Goal: Task Accomplishment & Management: Use online tool/utility

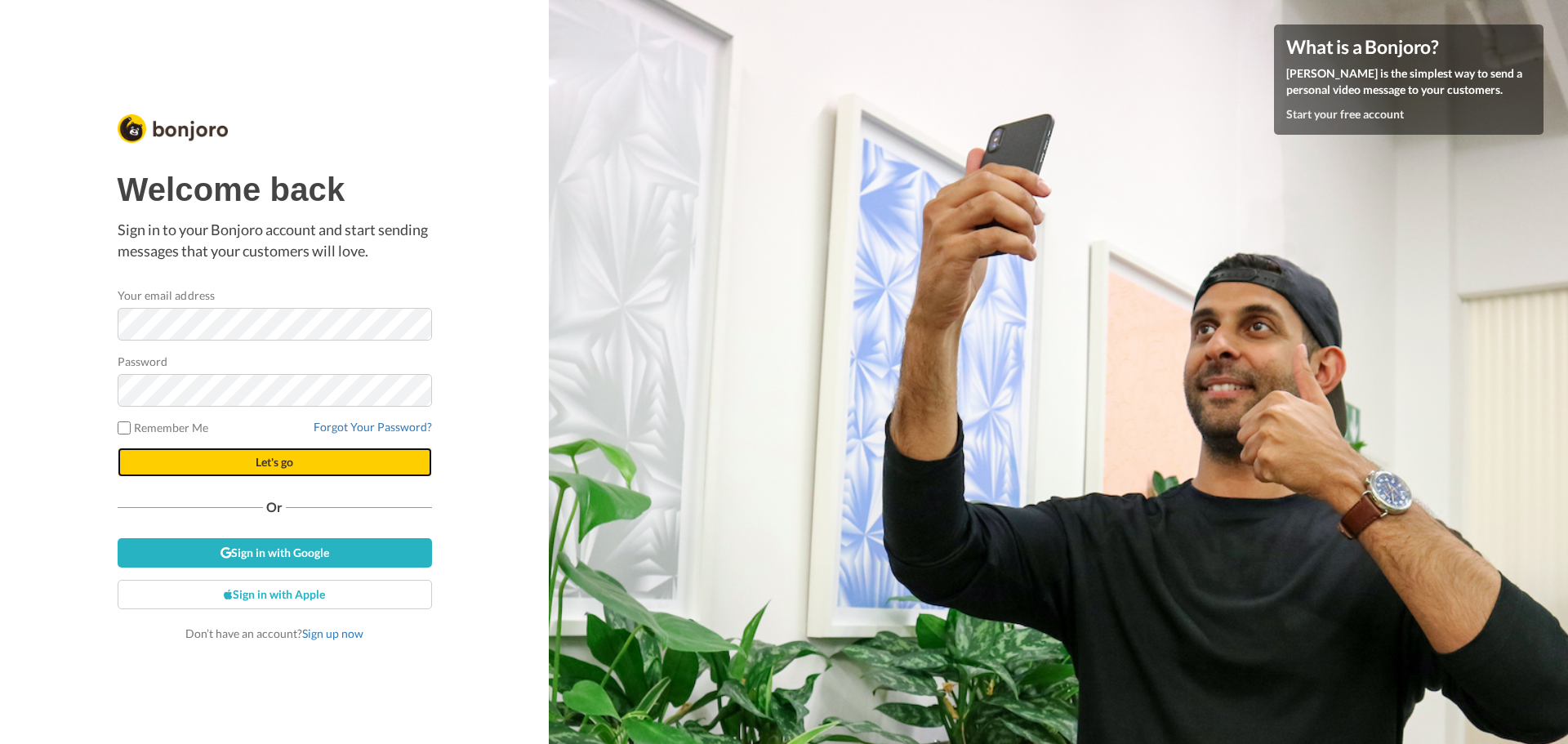
click at [271, 465] on span "Let's go" at bounding box center [275, 462] width 38 height 14
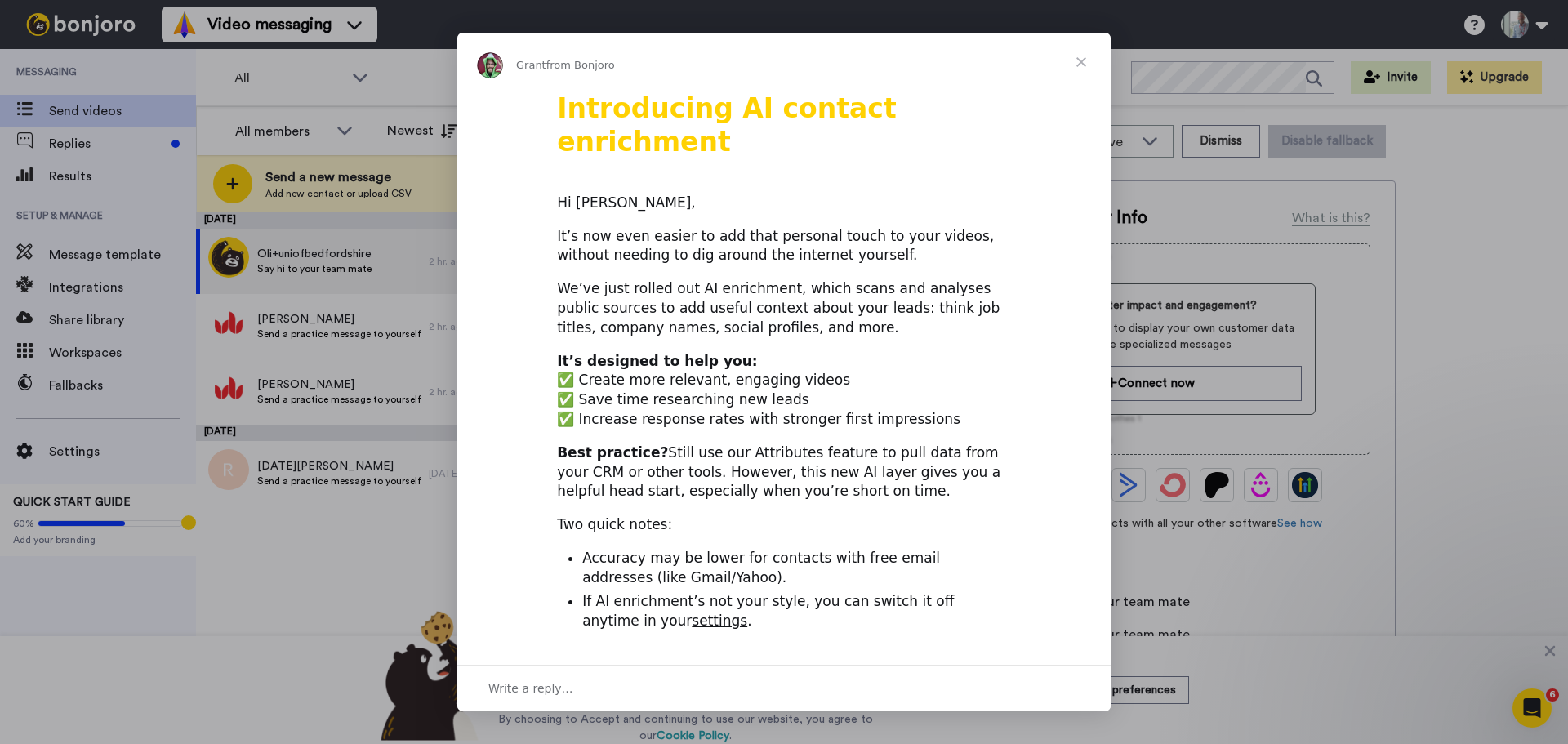
click at [1080, 62] on span "Close" at bounding box center [1080, 62] width 59 height 59
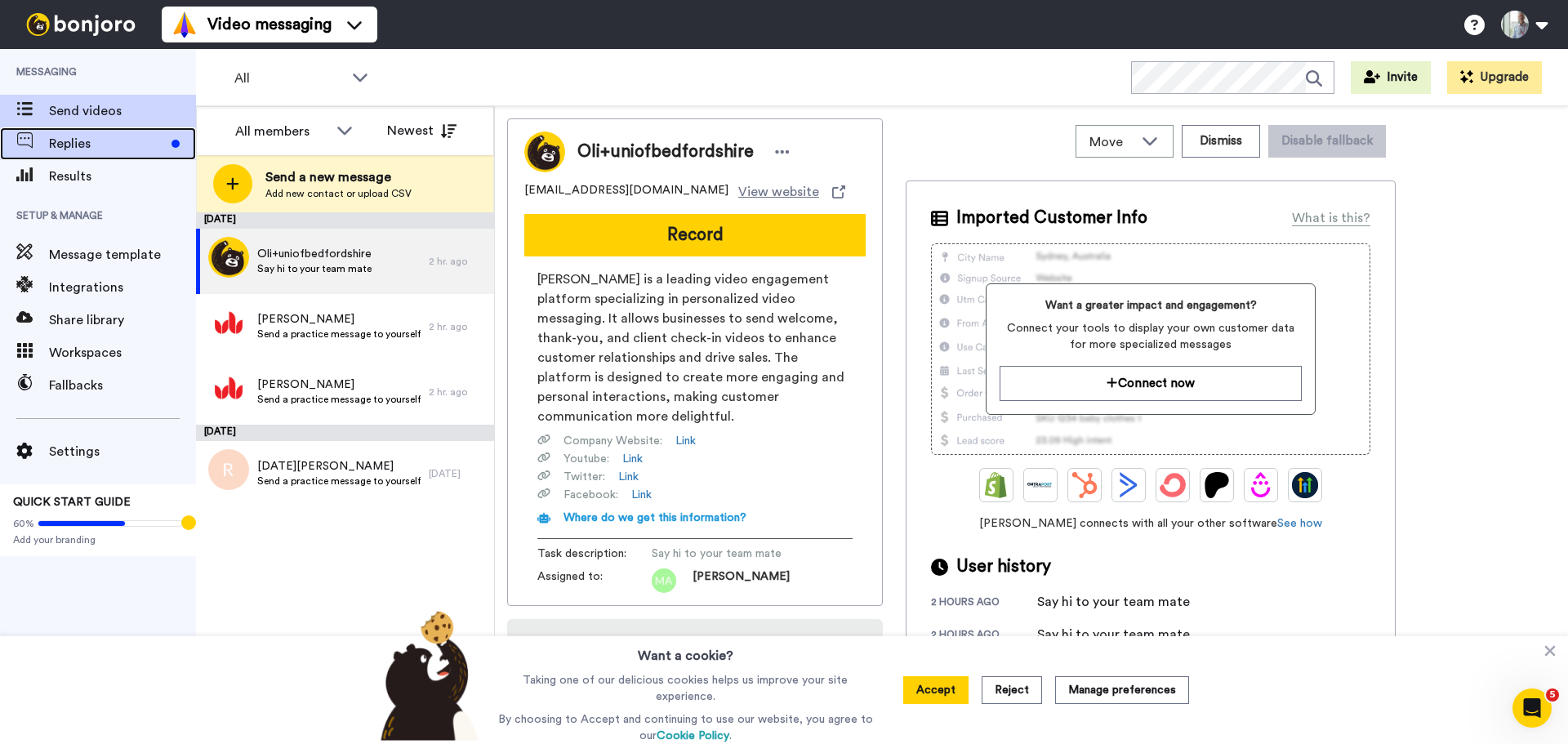
click at [62, 146] on span "Replies" at bounding box center [106, 144] width 116 height 20
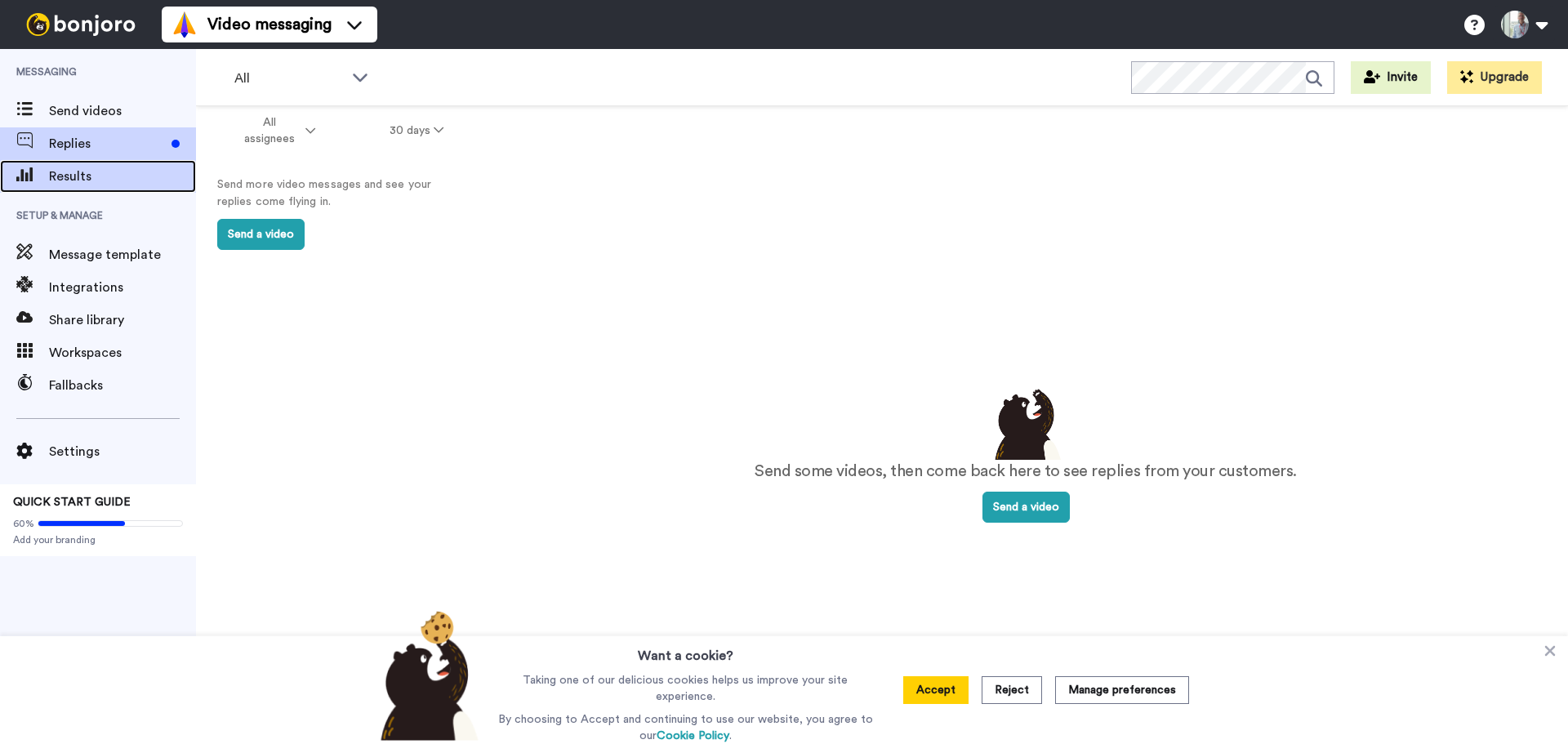
click at [75, 171] on span "Results" at bounding box center [122, 176] width 147 height 20
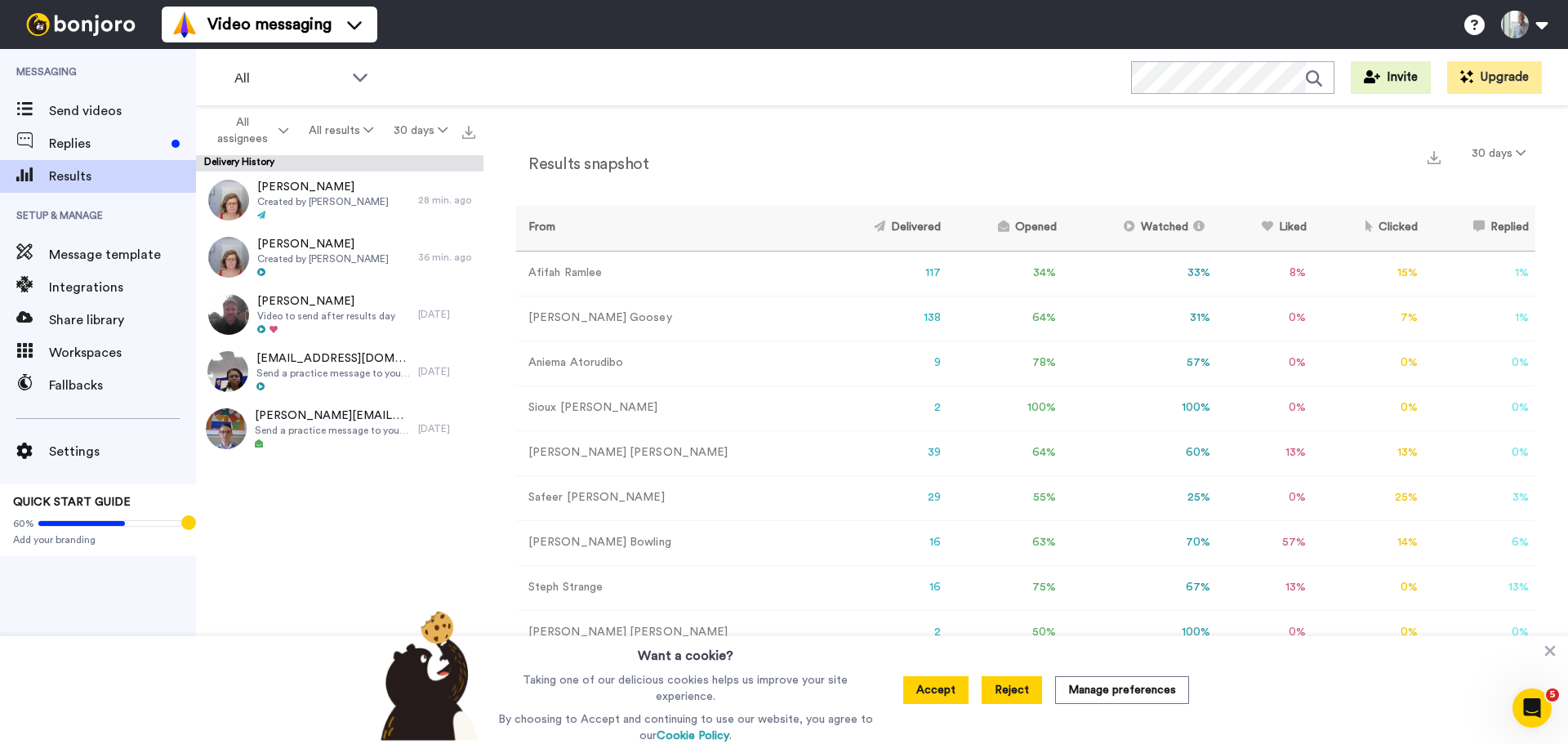
click at [1026, 690] on button "Reject" at bounding box center [1012, 690] width 61 height 28
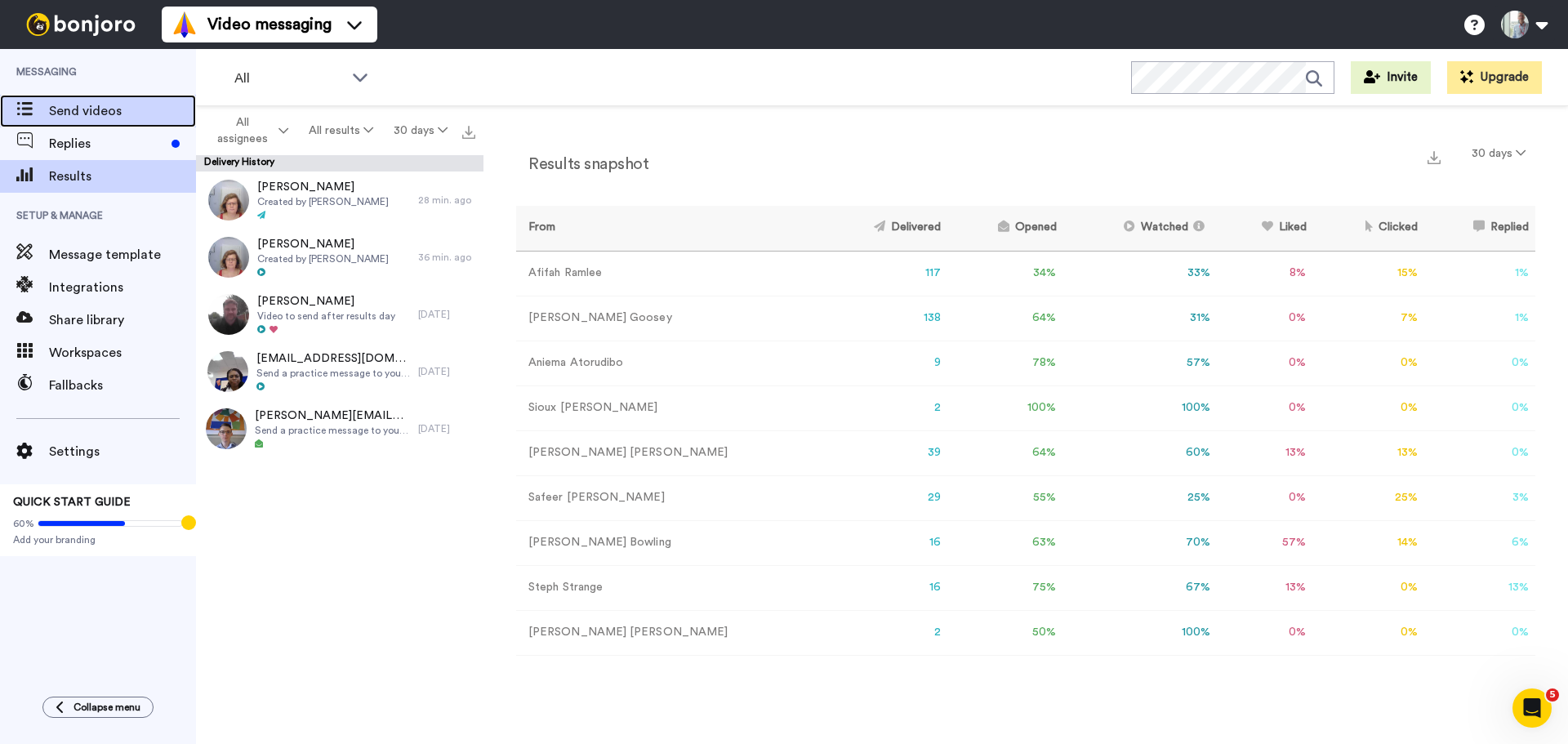
click at [98, 110] on span "Send videos" at bounding box center [122, 111] width 147 height 20
